Goal: Use online tool/utility: Utilize a website feature to perform a specific function

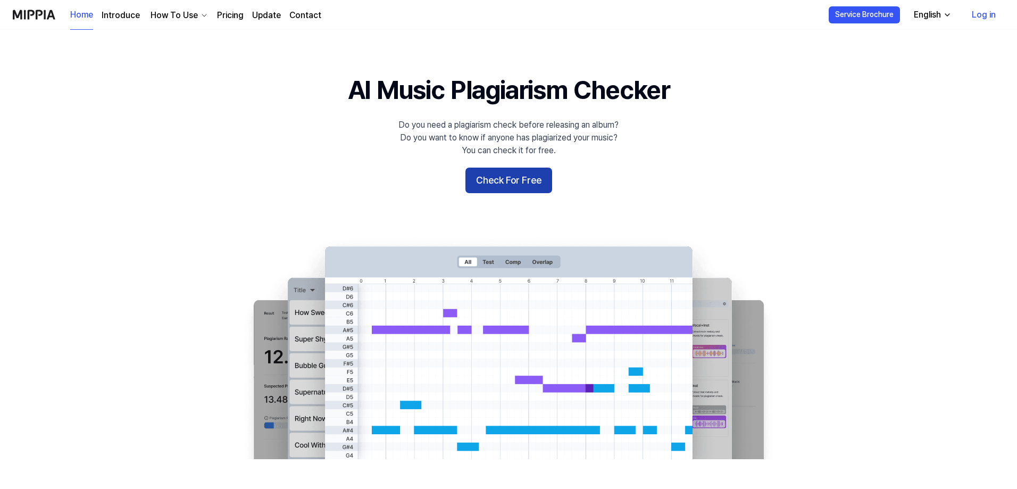
click at [515, 177] on button "Check For Free" at bounding box center [508, 181] width 87 height 26
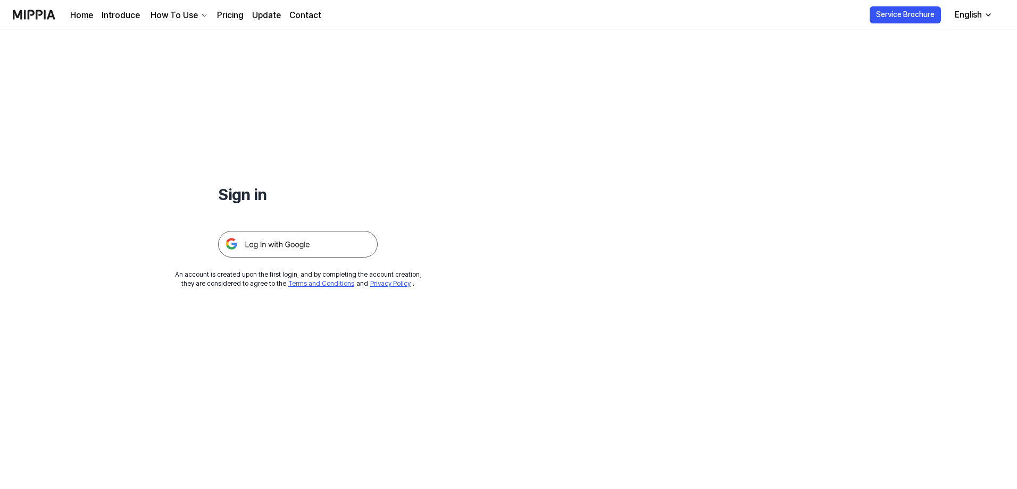
click at [319, 245] on img at bounding box center [298, 244] width 160 height 27
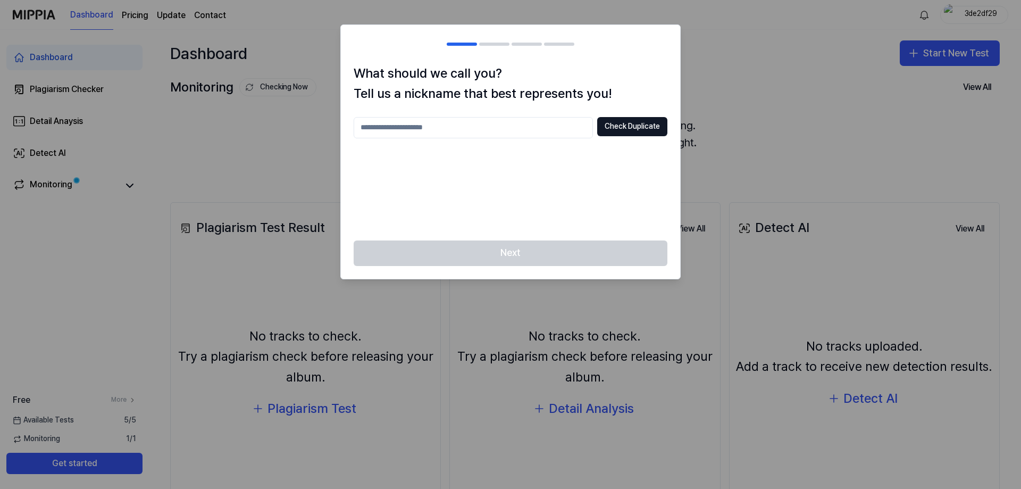
click at [543, 134] on input "text" at bounding box center [473, 127] width 239 height 21
type input "*****"
click at [619, 120] on button "Check Duplicate" at bounding box center [632, 126] width 70 height 19
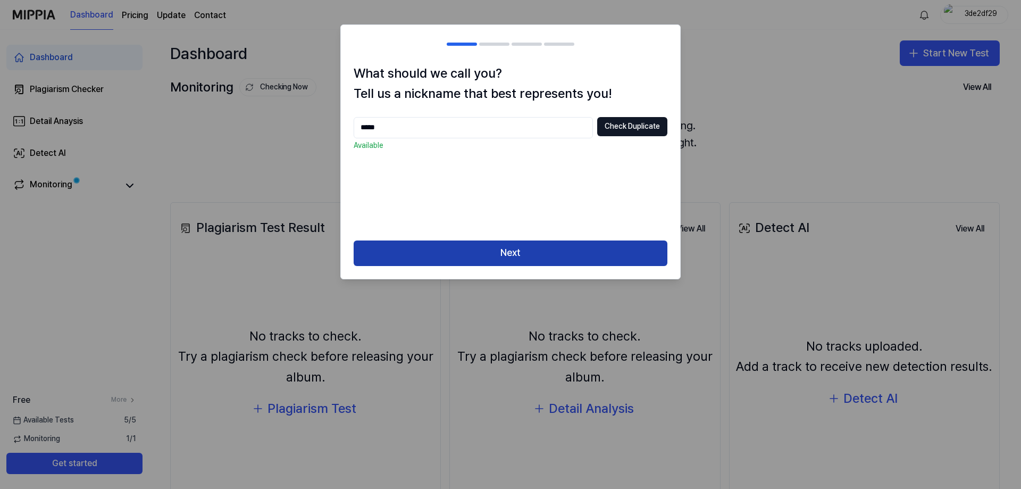
click at [523, 259] on button "Next" at bounding box center [511, 253] width 314 height 26
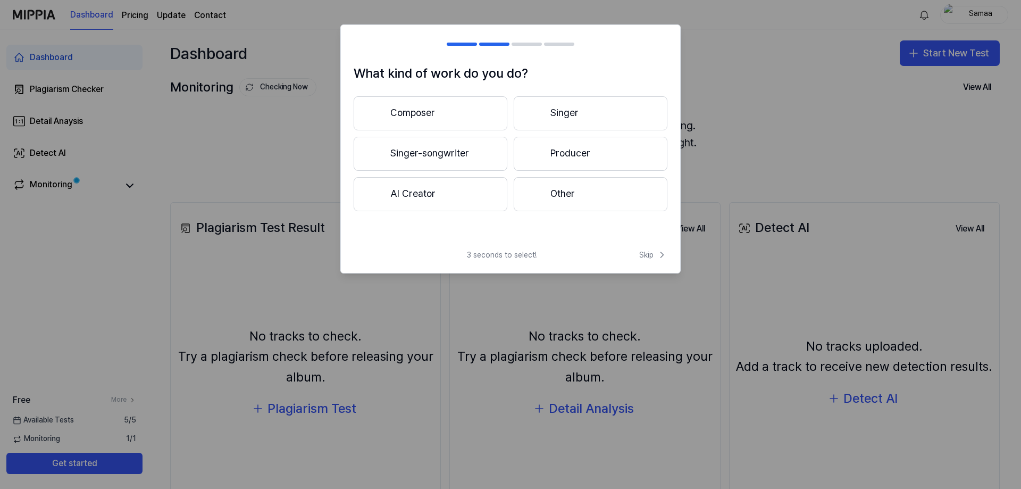
click at [594, 196] on button "Other" at bounding box center [591, 194] width 154 height 34
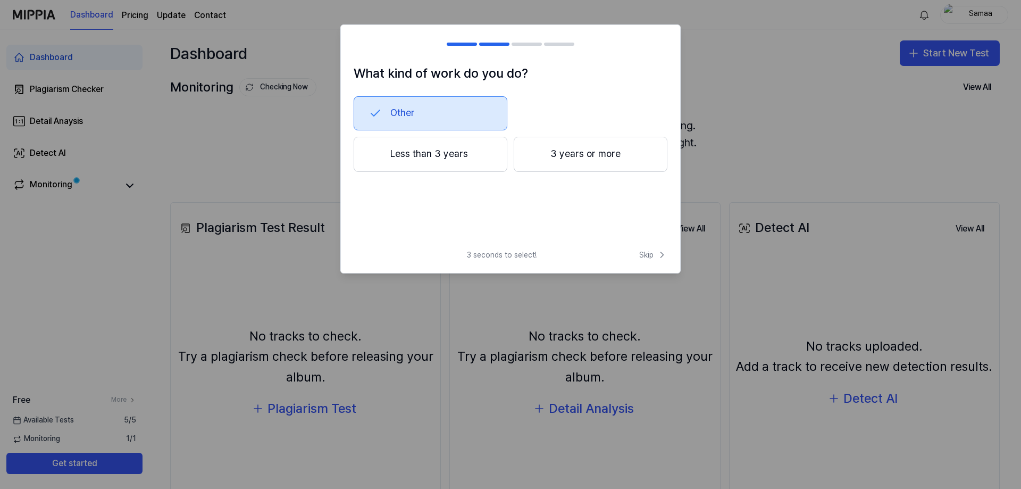
click at [453, 164] on button "Less than 3 years" at bounding box center [431, 154] width 154 height 35
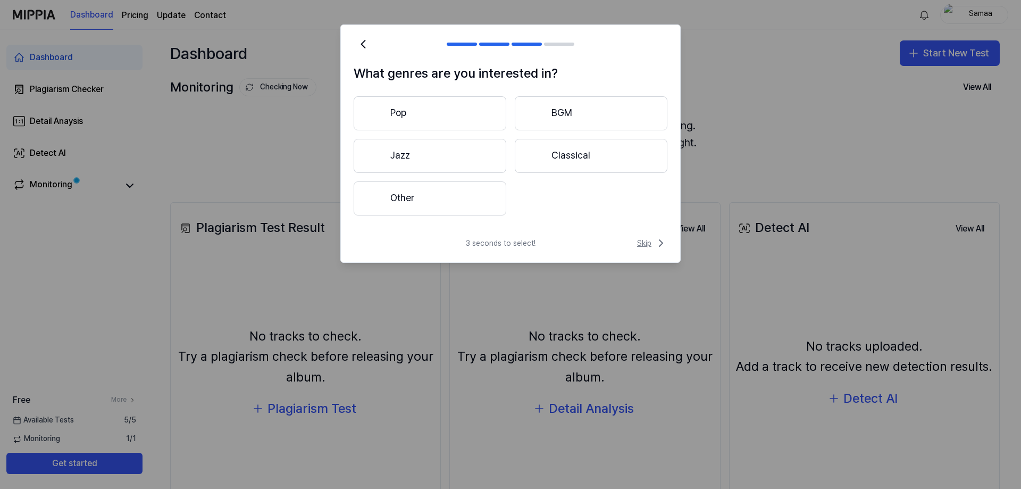
click at [650, 243] on span "Skip" at bounding box center [652, 243] width 30 height 13
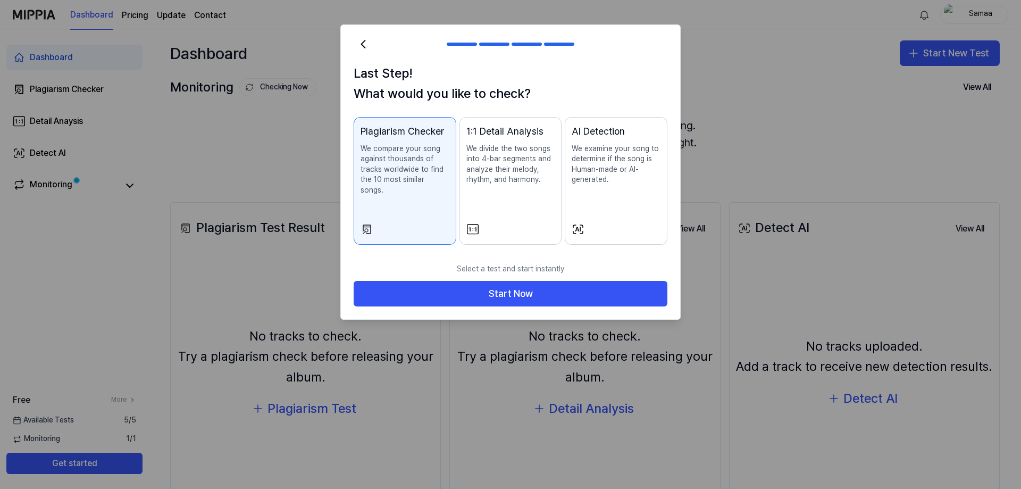
click at [488, 159] on p "We divide the two songs into 4-bar segments and analyze their melody, rhythm, a…" at bounding box center [511, 164] width 89 height 41
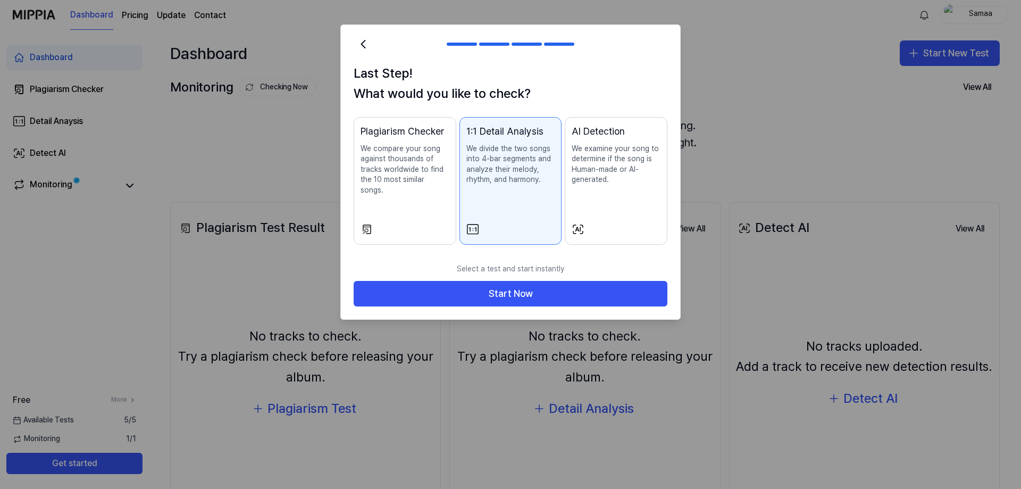
click at [428, 187] on div "Plagiarism Checker We compare your song against thousands of tracks worldwide t…" at bounding box center [405, 170] width 89 height 93
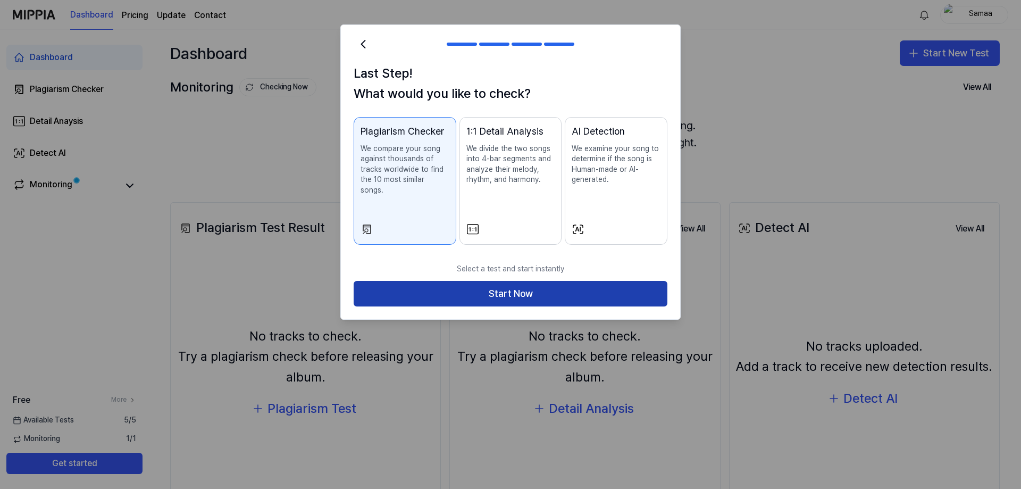
click at [527, 290] on button "Start Now" at bounding box center [511, 294] width 314 height 26
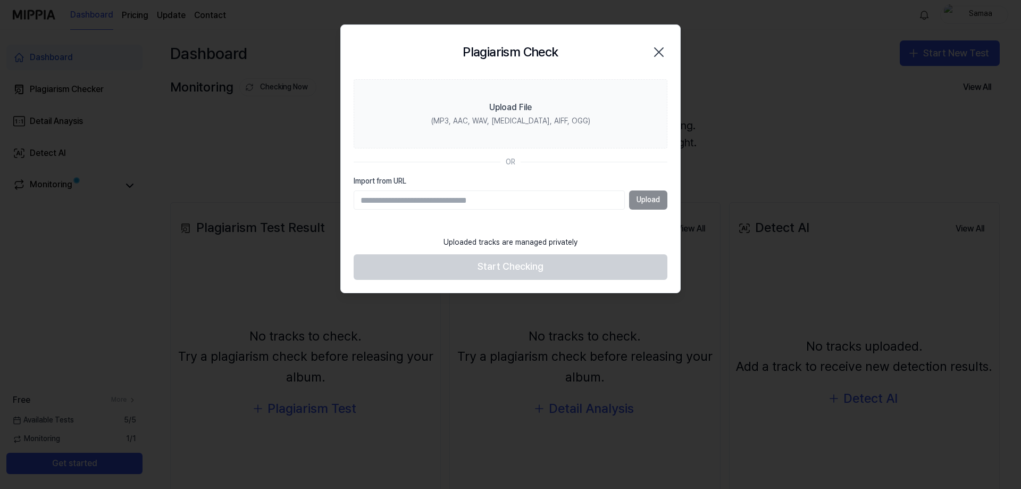
click at [582, 195] on input "Import from URL" at bounding box center [489, 199] width 271 height 19
paste input "**********"
type input "**********"
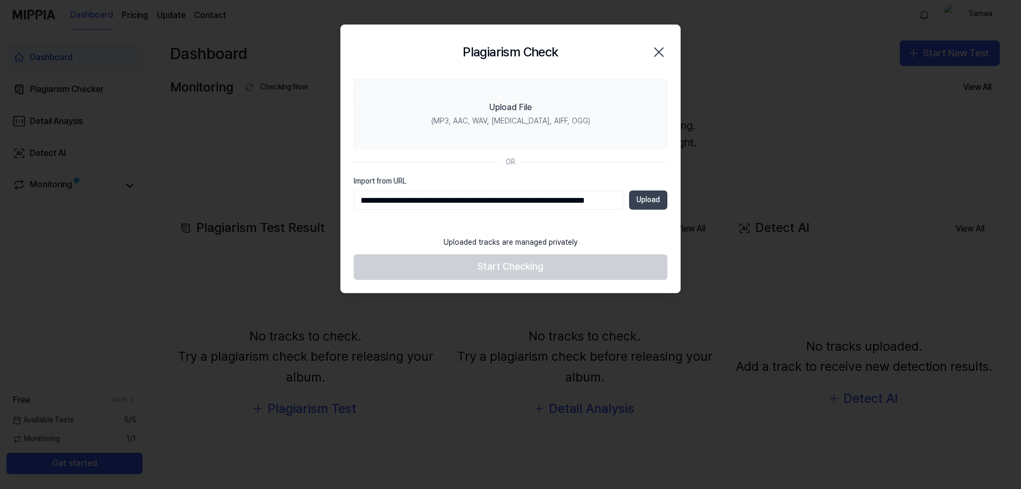
click at [645, 199] on button "Upload" at bounding box center [648, 199] width 38 height 19
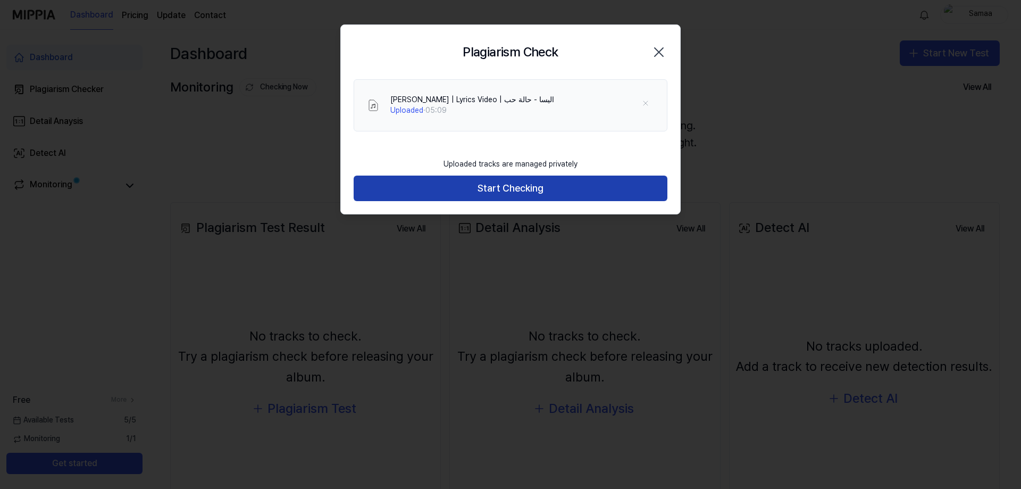
click at [520, 188] on button "Start Checking" at bounding box center [511, 189] width 314 height 26
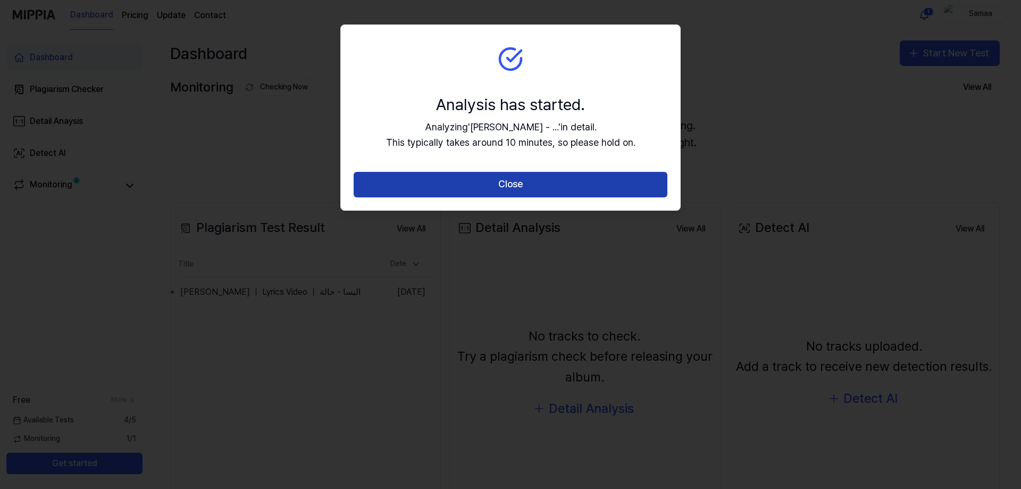
click at [504, 187] on button "Close" at bounding box center [511, 185] width 314 height 26
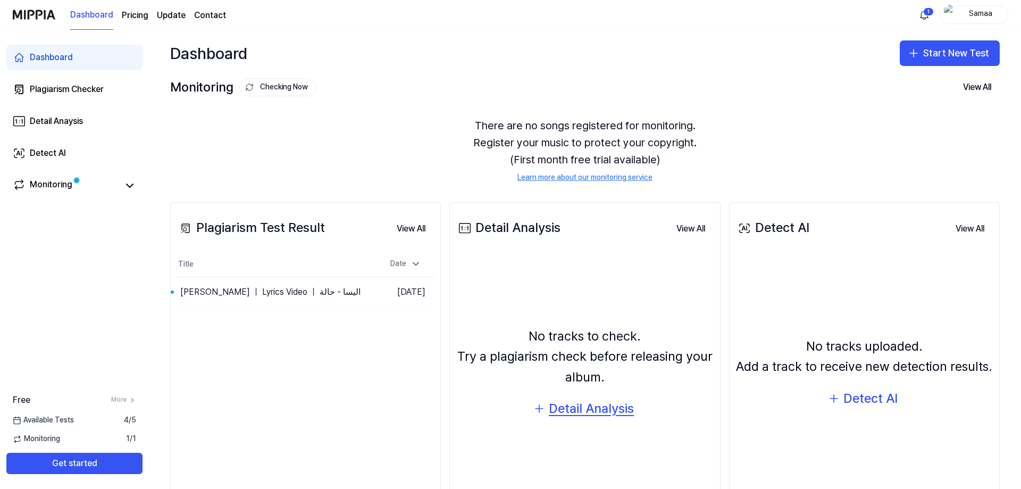
click at [564, 409] on div "Detail Analysis" at bounding box center [591, 408] width 85 height 20
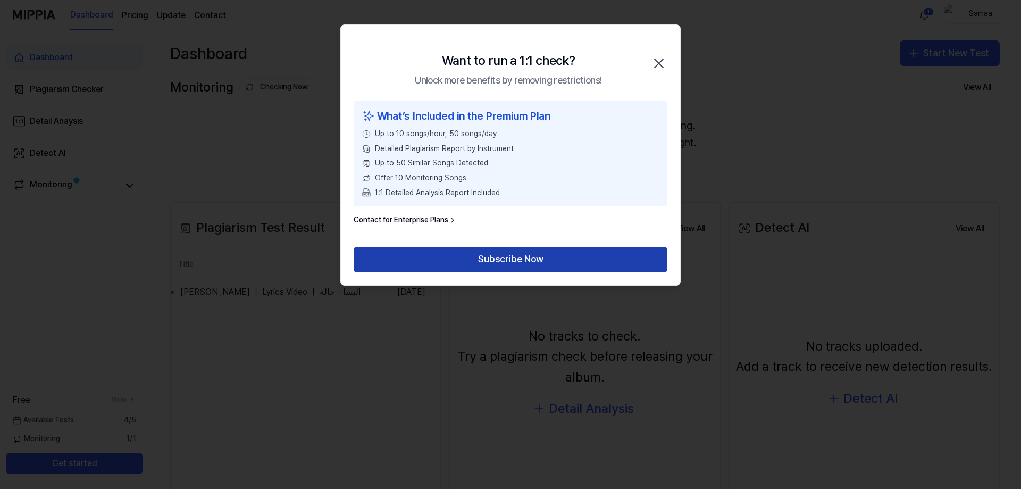
click at [504, 258] on button "Subscribe Now" at bounding box center [511, 260] width 314 height 26
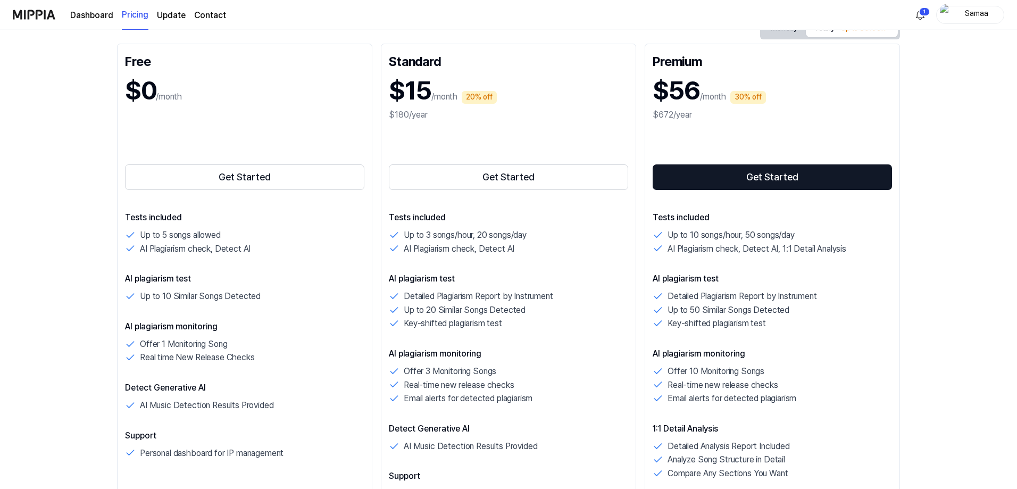
scroll to position [160, 0]
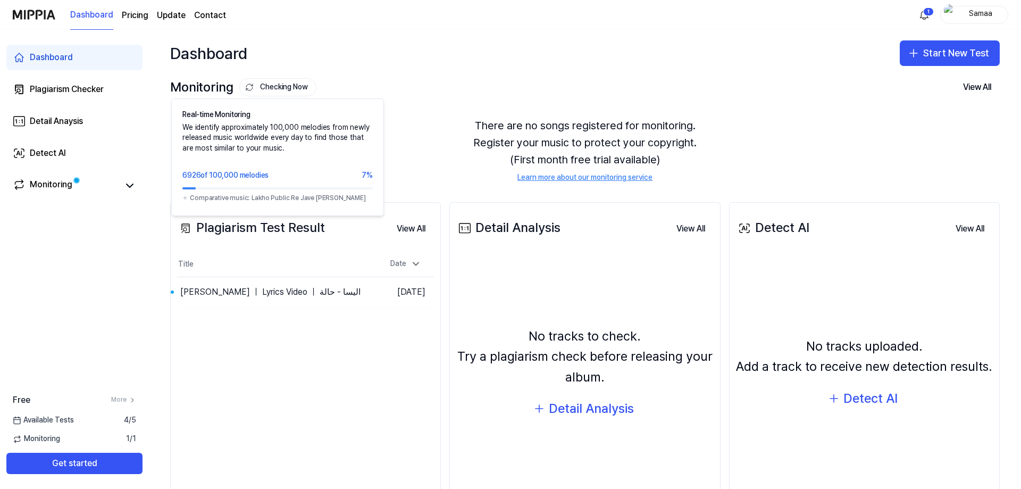
click at [269, 85] on button "Checking Now" at bounding box center [277, 87] width 77 height 18
click at [263, 87] on button "Checking Now" at bounding box center [277, 87] width 77 height 18
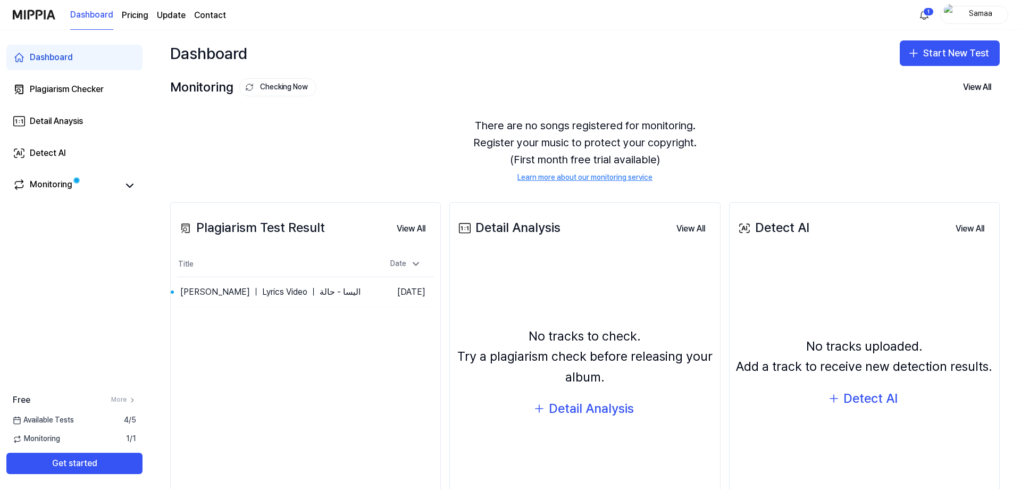
click at [263, 87] on button "Checking Now" at bounding box center [277, 87] width 77 height 18
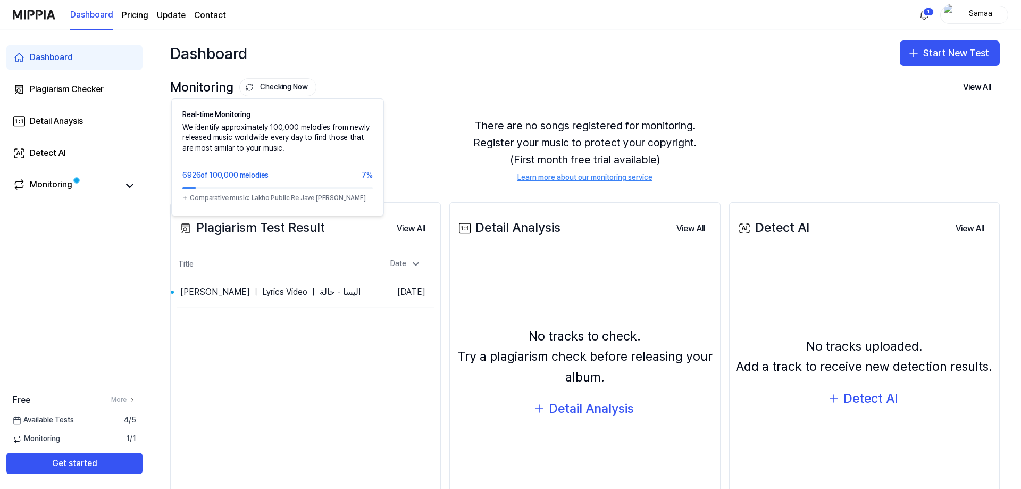
click at [246, 86] on icon at bounding box center [250, 87] width 10 height 10
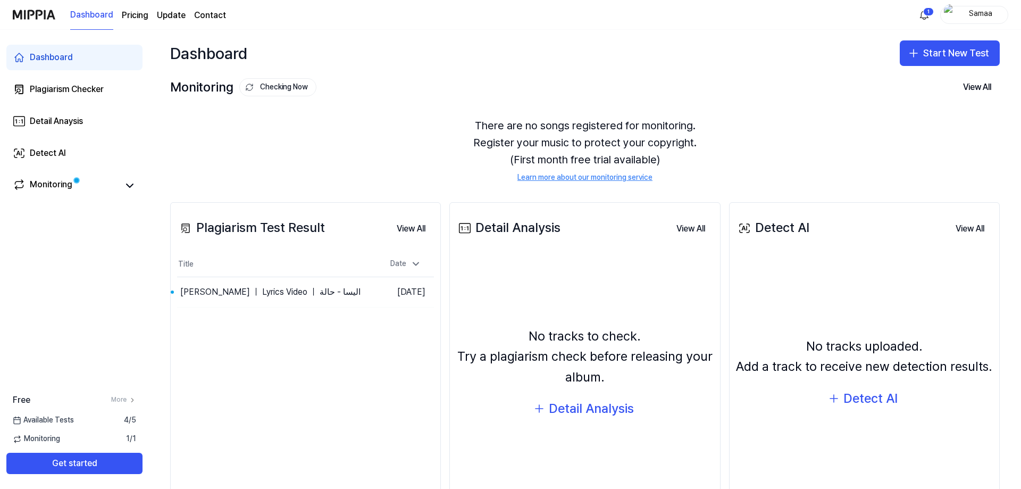
click at [246, 86] on icon at bounding box center [249, 87] width 9 height 9
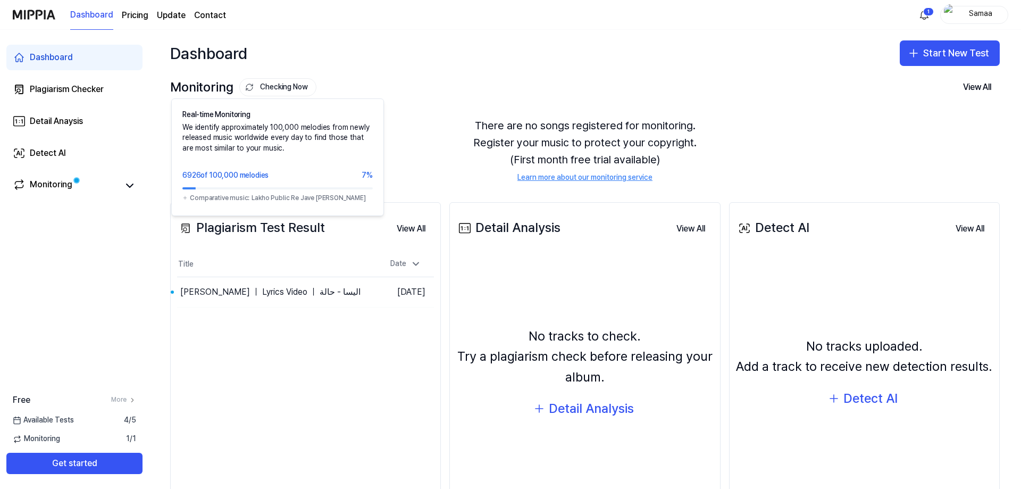
click at [294, 87] on button "Checking Now" at bounding box center [277, 87] width 77 height 18
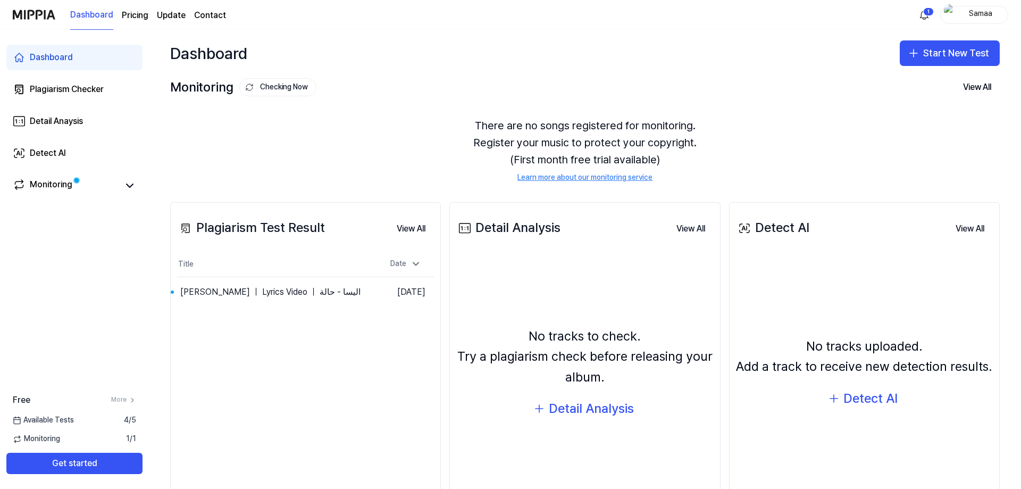
click at [294, 87] on button "Checking Now" at bounding box center [277, 87] width 77 height 18
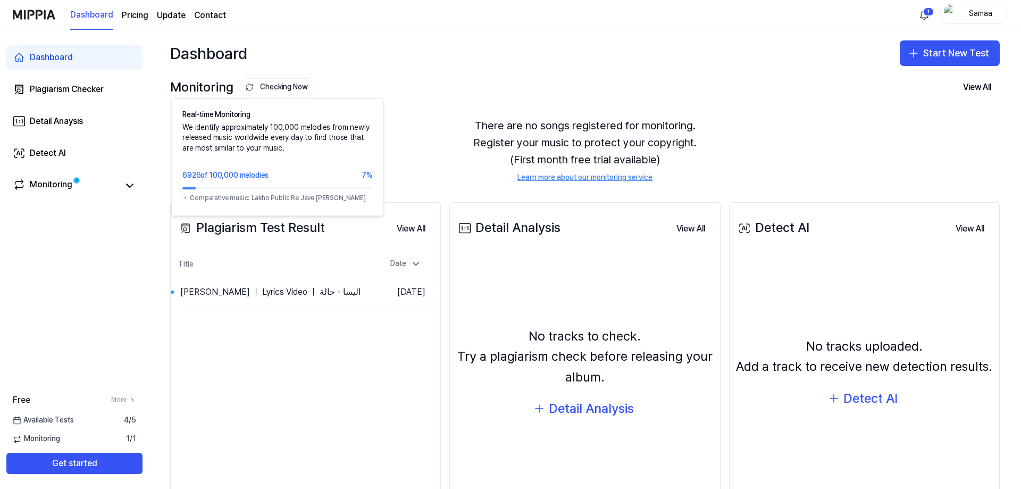
click at [278, 85] on button "Checking Now" at bounding box center [277, 87] width 77 height 18
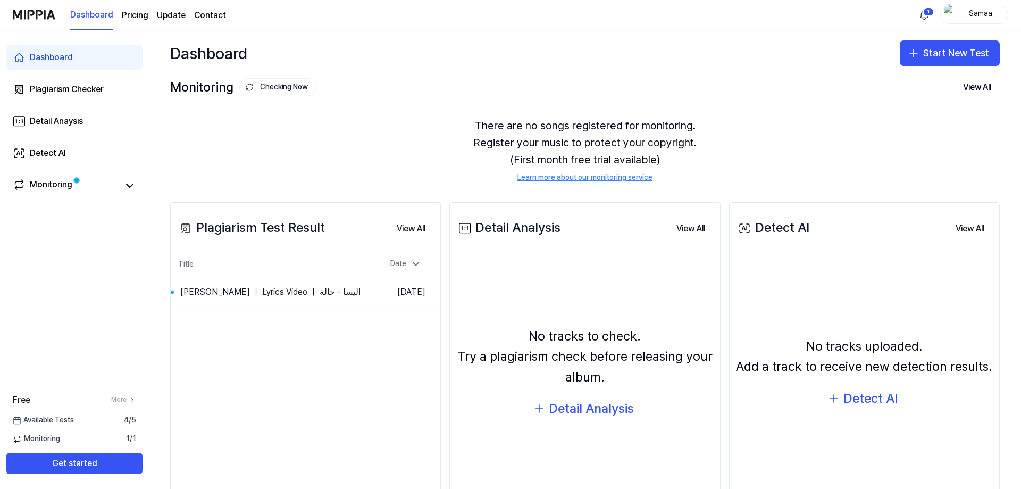
click at [278, 85] on button "Checking Now" at bounding box center [277, 87] width 77 height 18
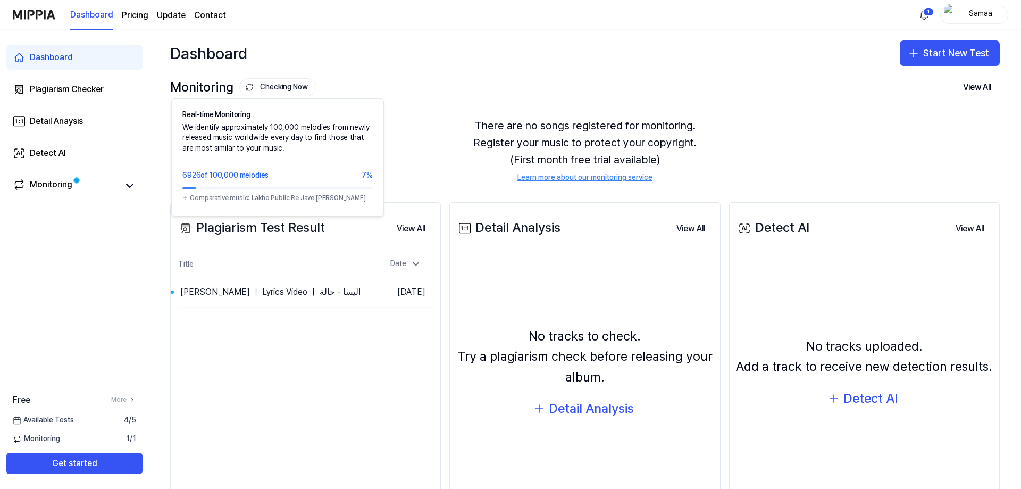
click at [278, 85] on button "Checking Now" at bounding box center [277, 87] width 77 height 18
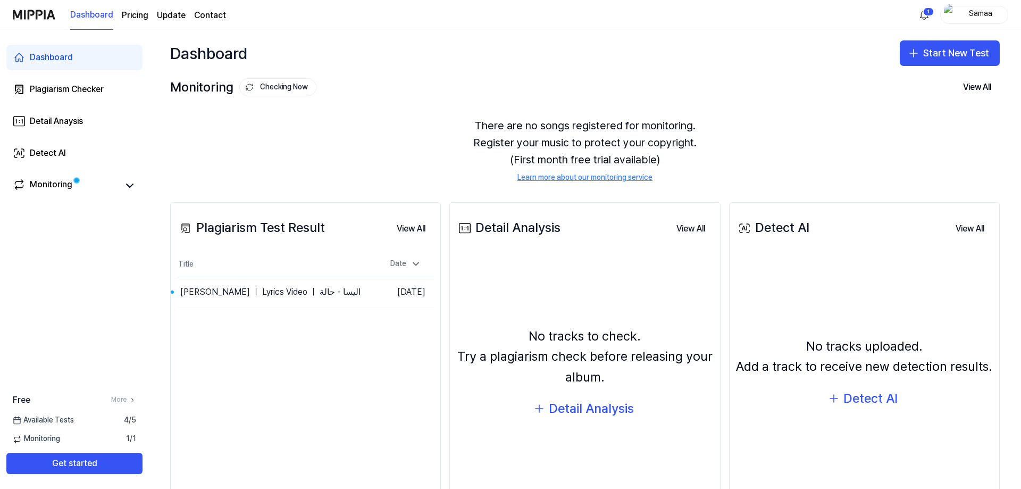
drag, startPoint x: 294, startPoint y: 287, endPoint x: 315, endPoint y: 241, distance: 50.5
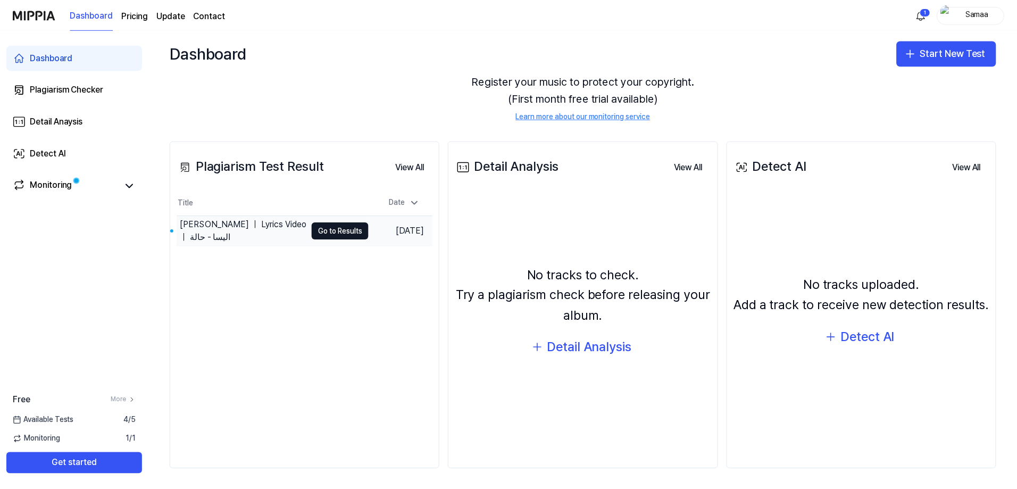
scroll to position [63, 0]
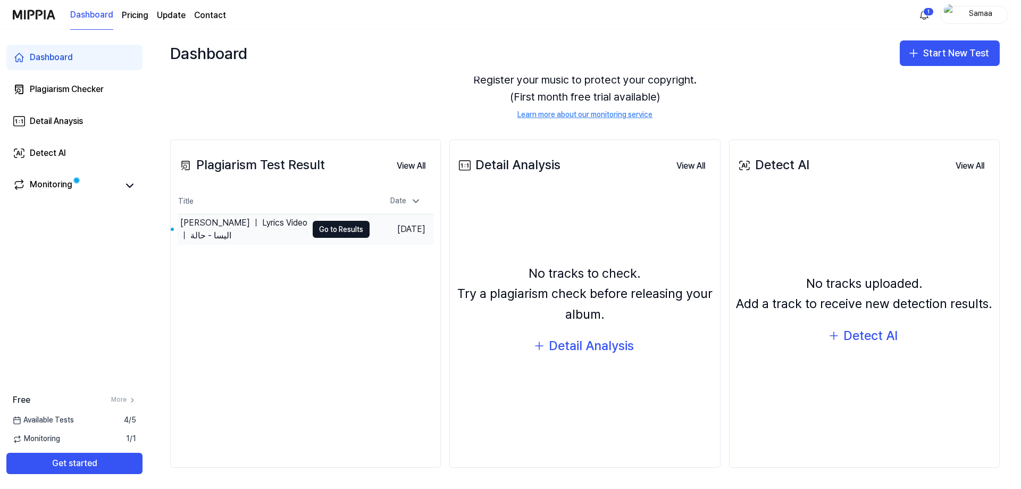
click at [264, 228] on div "[PERSON_NAME] ｜ Lyrics Video ｜ اليسا - حالة" at bounding box center [243, 230] width 127 height 26
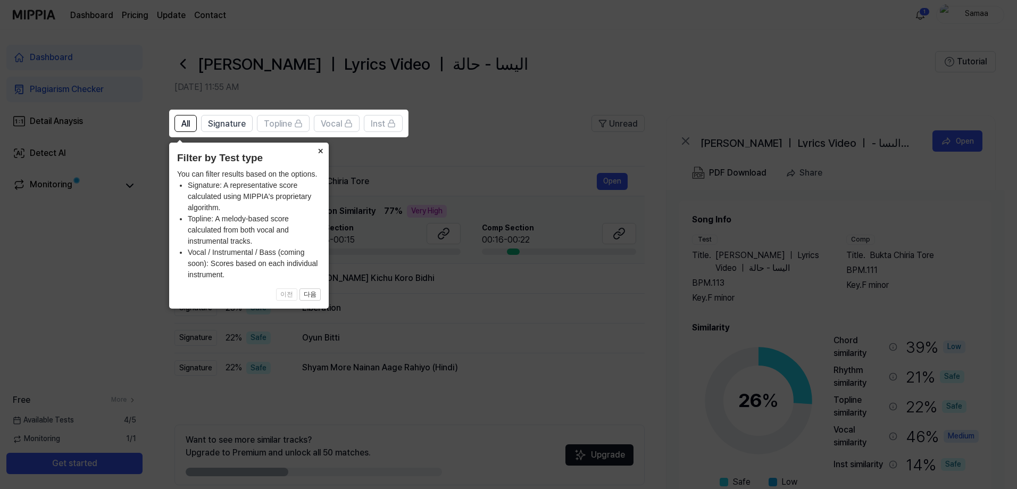
click at [317, 153] on button "×" at bounding box center [320, 150] width 17 height 15
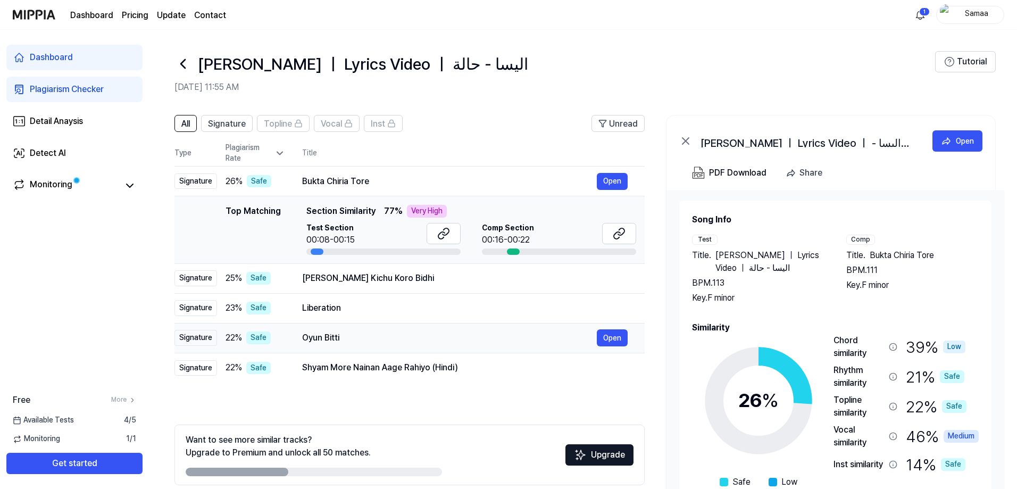
scroll to position [47, 0]
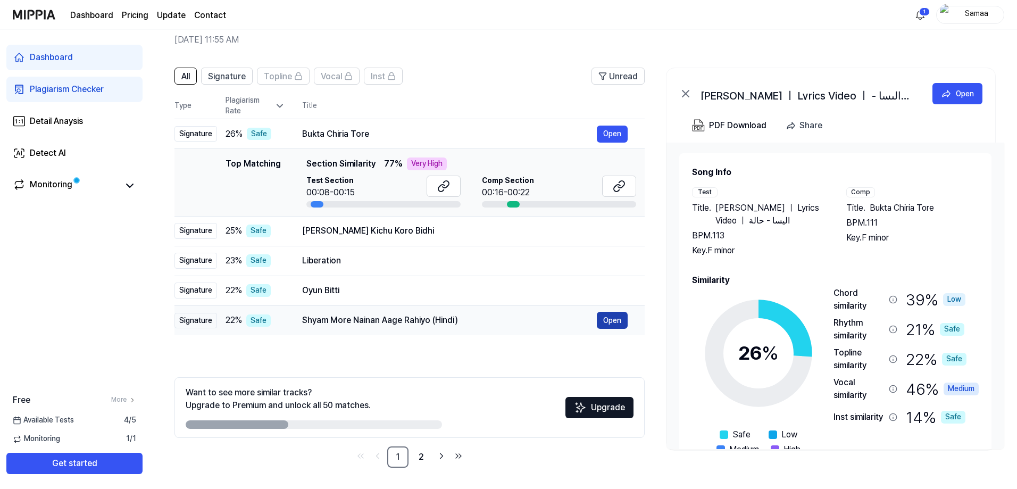
click at [616, 323] on button "Open" at bounding box center [612, 320] width 31 height 17
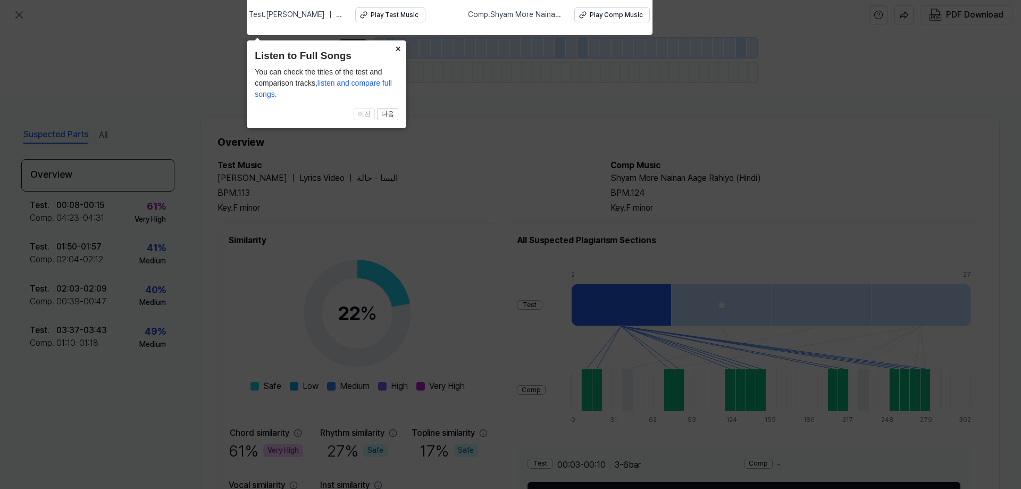
click at [401, 49] on button "×" at bounding box center [397, 47] width 17 height 15
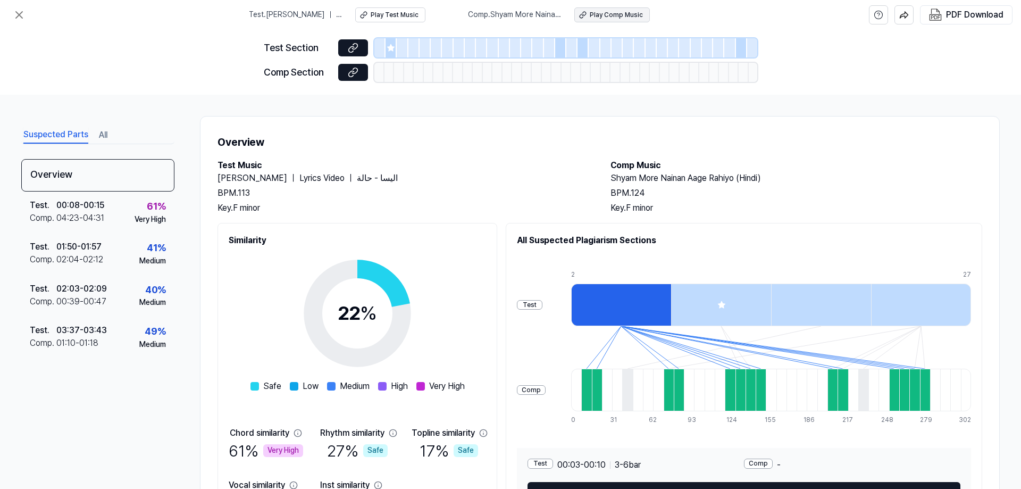
click at [613, 11] on div "Play Comp Music" at bounding box center [616, 15] width 53 height 9
click at [385, 16] on div "Play Test Music" at bounding box center [395, 15] width 48 height 9
